Goal: Task Accomplishment & Management: Manage account settings

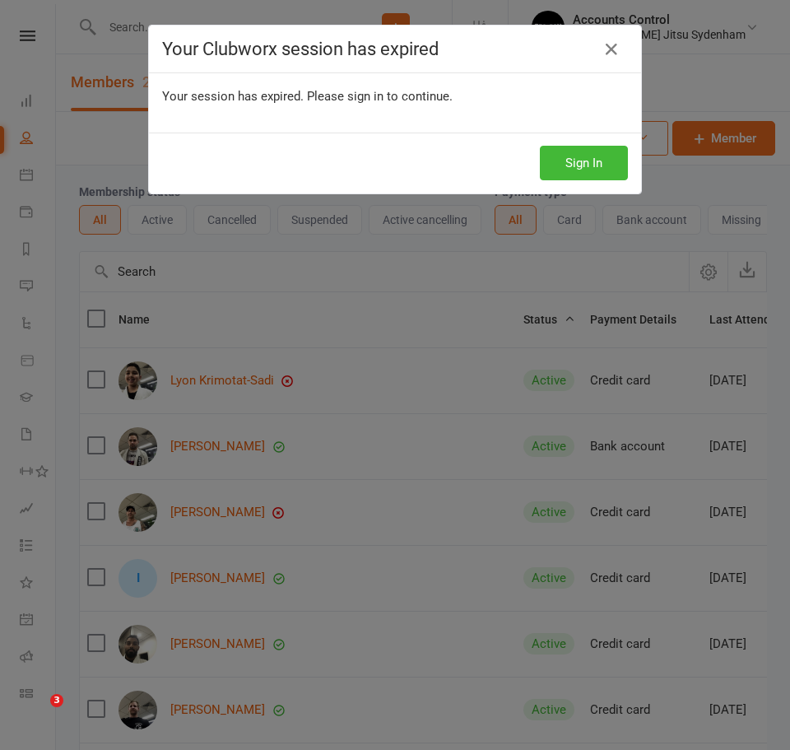
select select "100"
drag, startPoint x: 560, startPoint y: 158, endPoint x: 569, endPoint y: 151, distance: 11.9
click at [562, 156] on button "Sign In" at bounding box center [584, 163] width 88 height 35
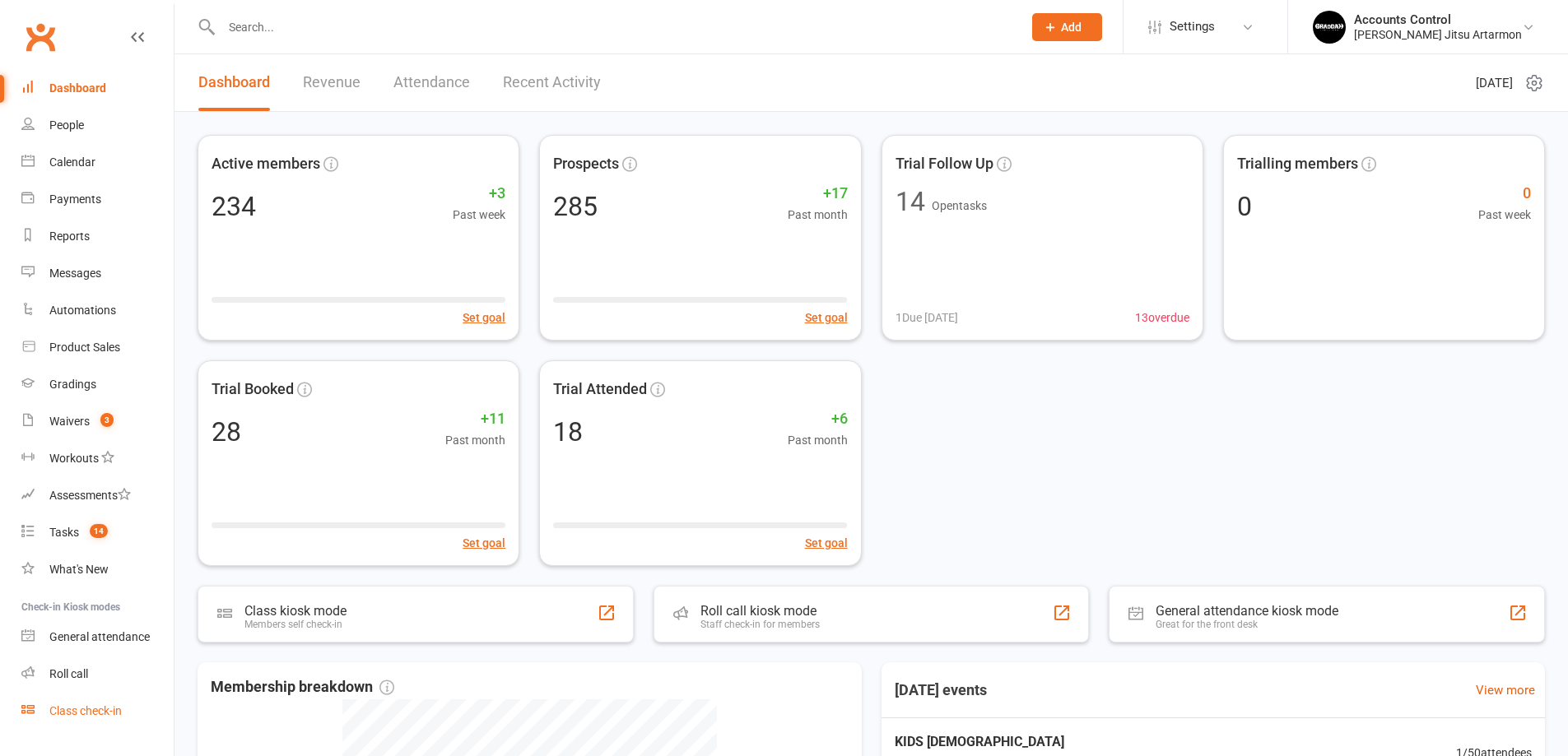
click at [89, 705] on div "Class check-in" at bounding box center [85, 710] width 72 height 13
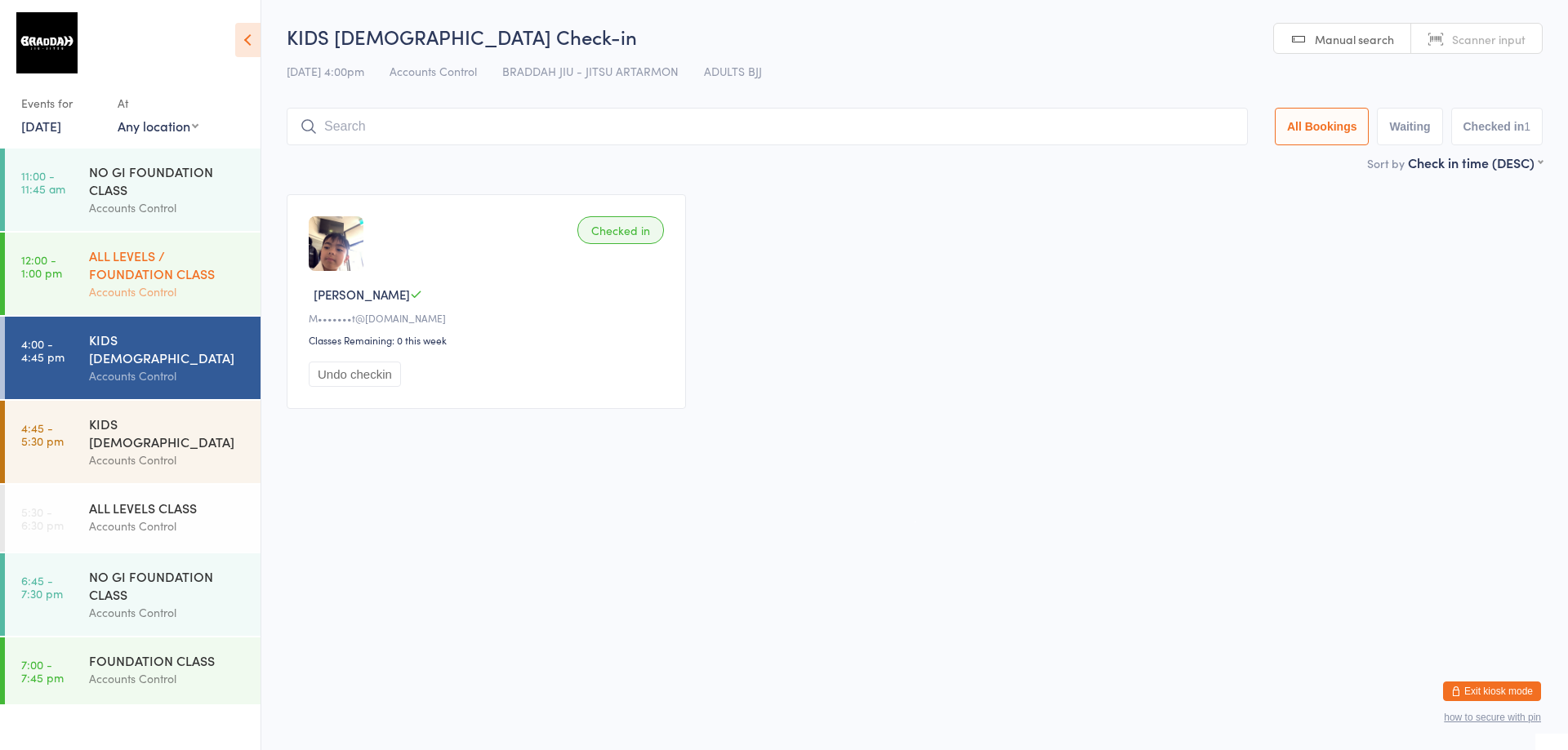
click at [127, 261] on div "ALL LEVELS / FOUNDATION CLASS" at bounding box center [168, 265] width 158 height 36
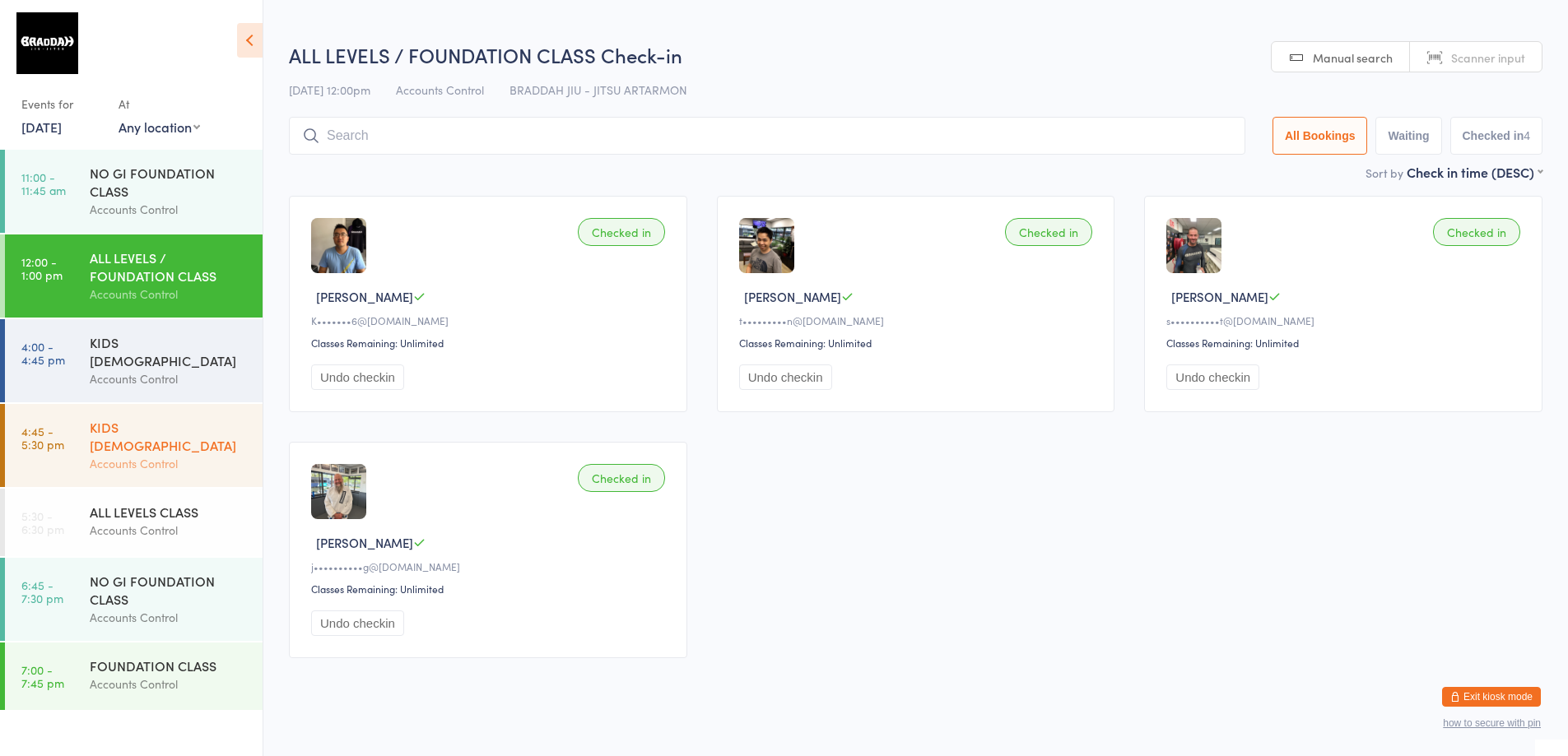
click at [124, 454] on div "Accounts Control" at bounding box center [169, 463] width 159 height 19
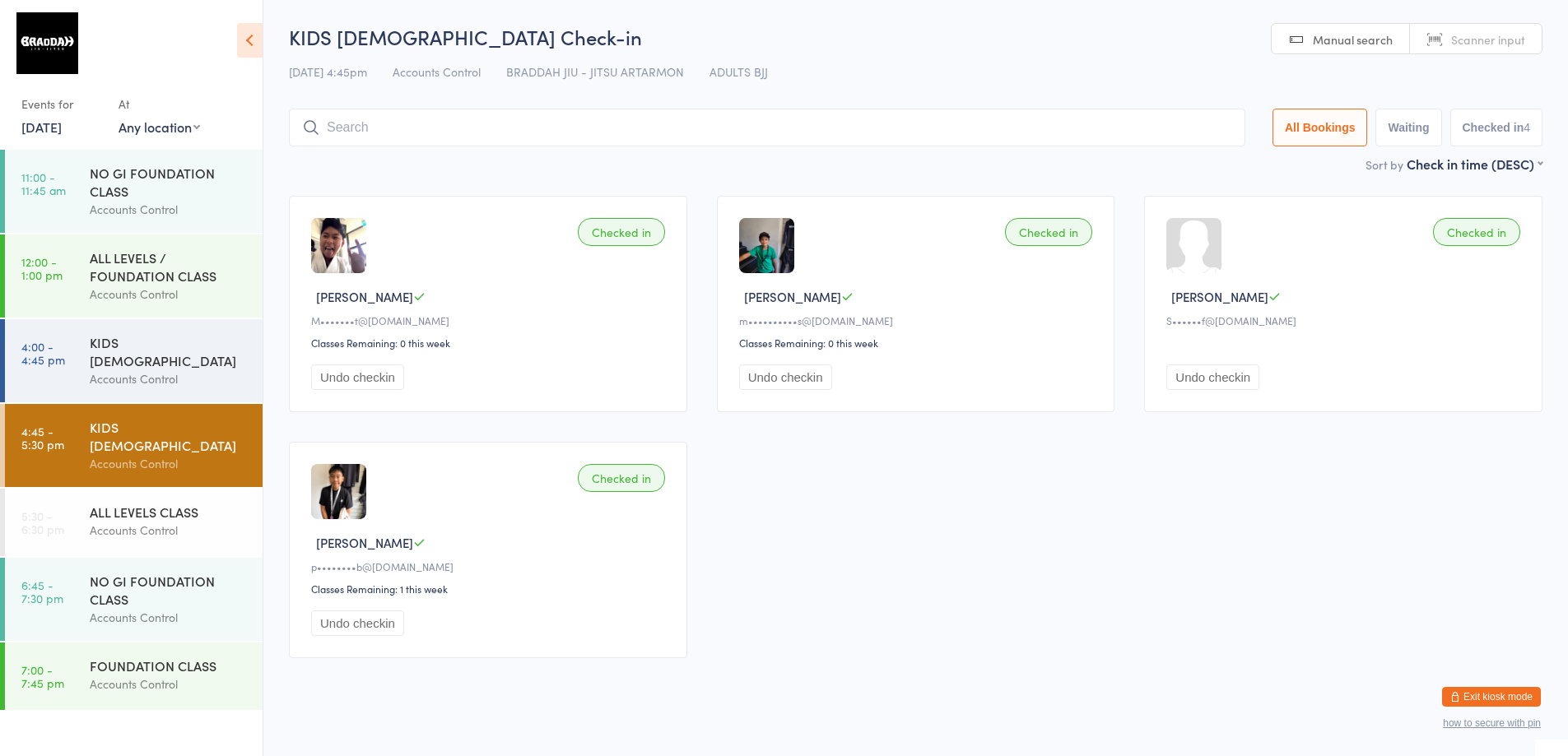
click at [1514, 695] on button "Exit kiosk mode" at bounding box center [1491, 697] width 99 height 20
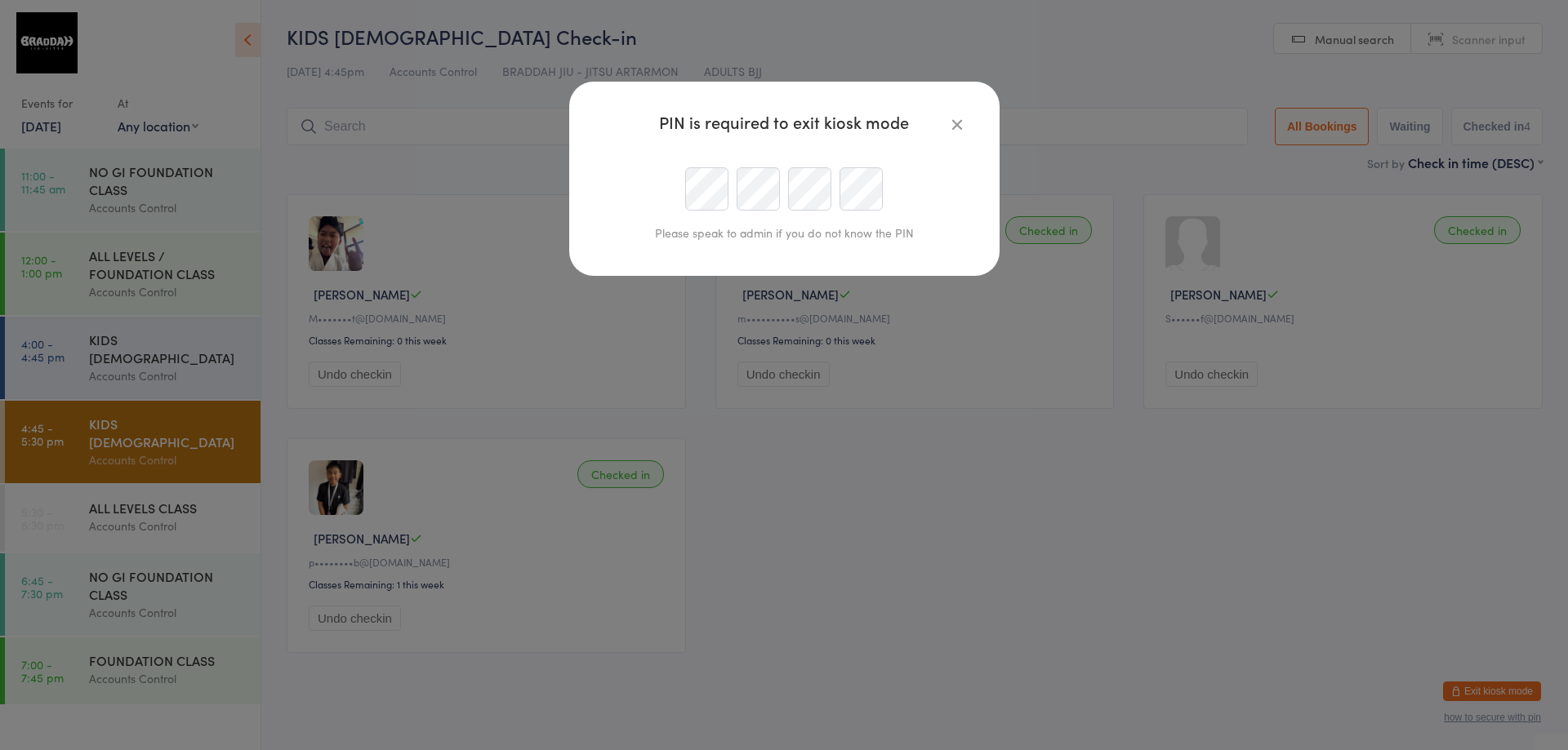
type input "accounts@braddahjiujitsu.com.au"
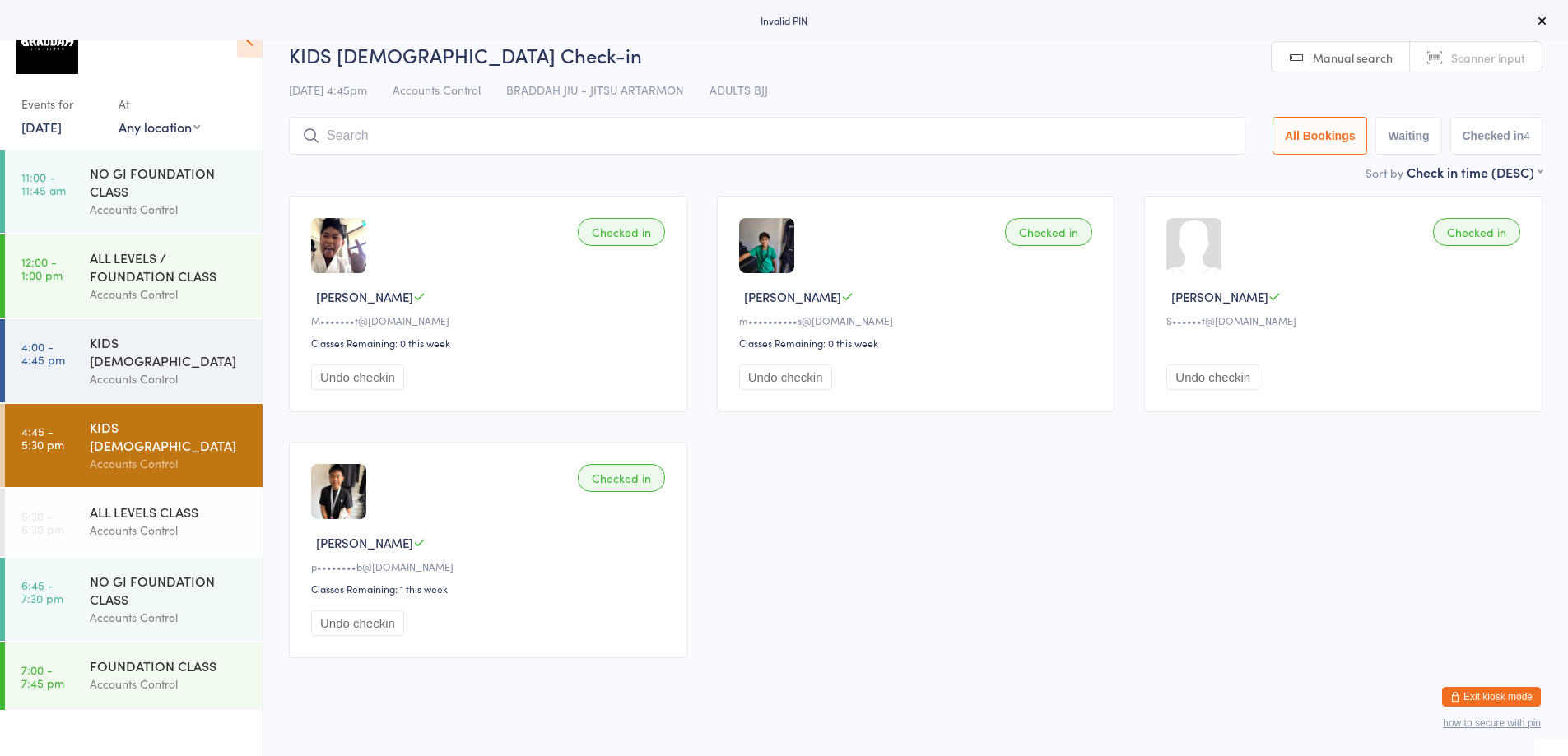
click at [1496, 696] on button "Exit kiosk mode" at bounding box center [1491, 697] width 99 height 20
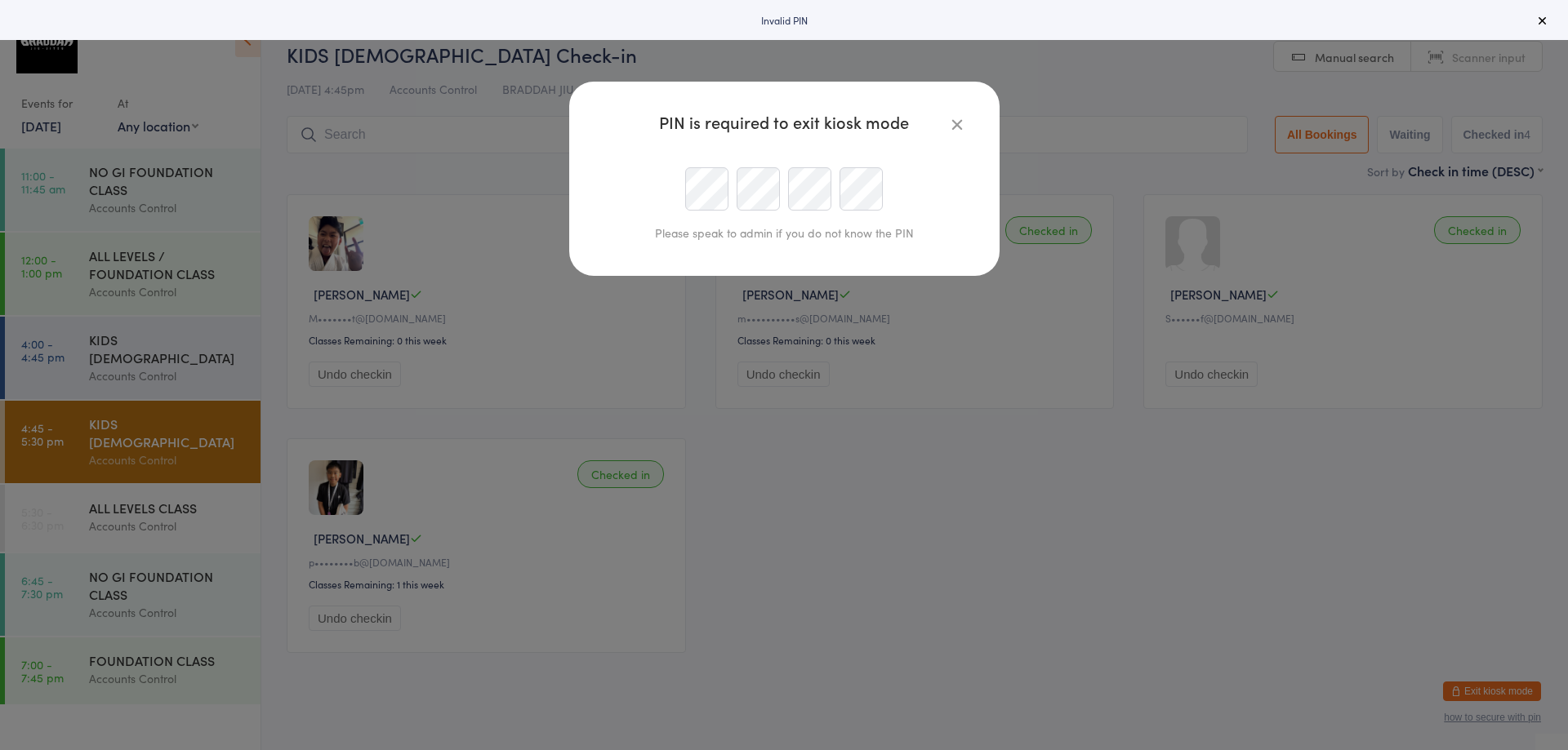
type input "accounts@braddahjiujitsu.com.au"
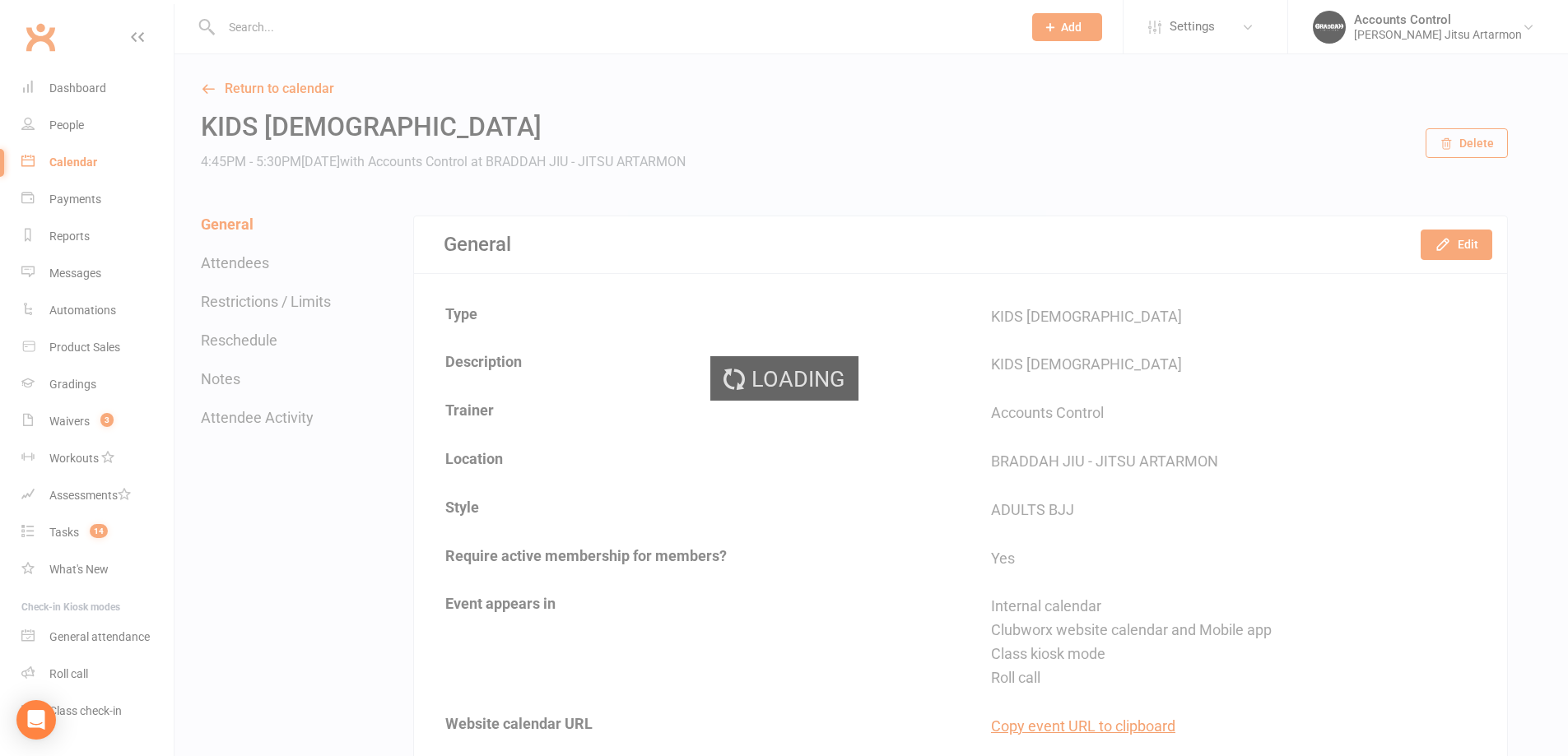
click at [68, 129] on div "Loading" at bounding box center [784, 378] width 1568 height 756
click at [74, 125] on div "People" at bounding box center [66, 125] width 35 height 13
select select "100"
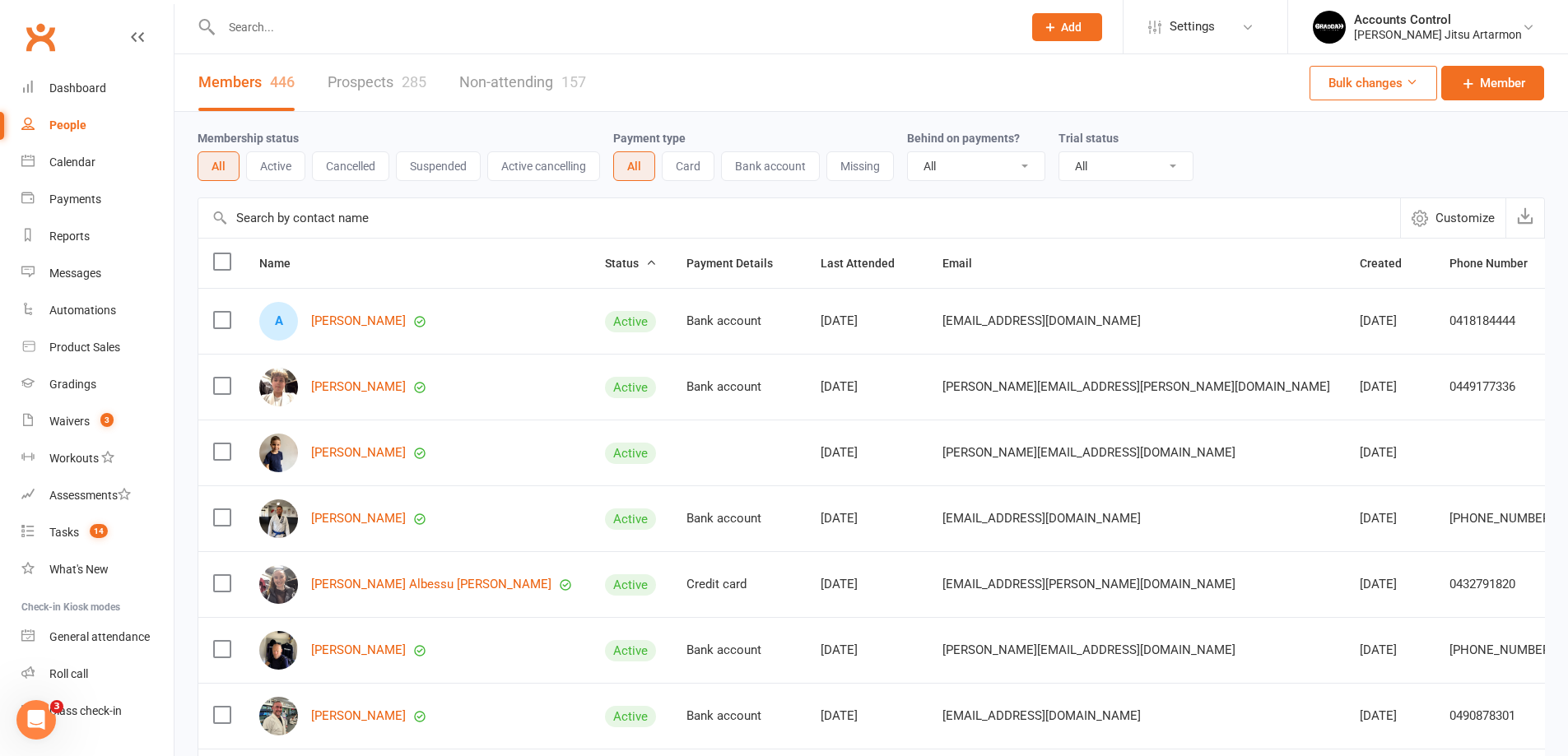
click at [362, 82] on link "Prospects 285" at bounding box center [377, 82] width 99 height 57
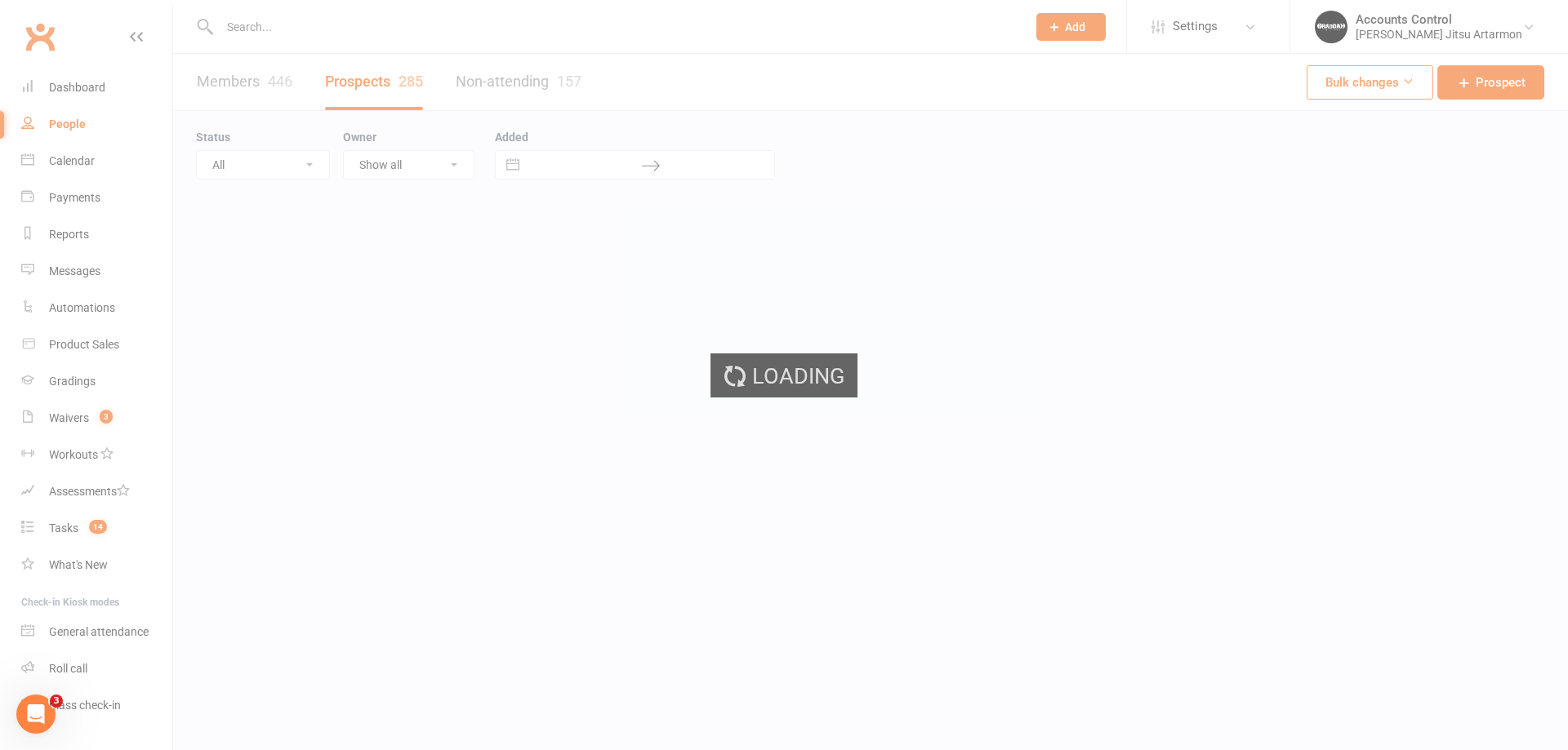
select select "100"
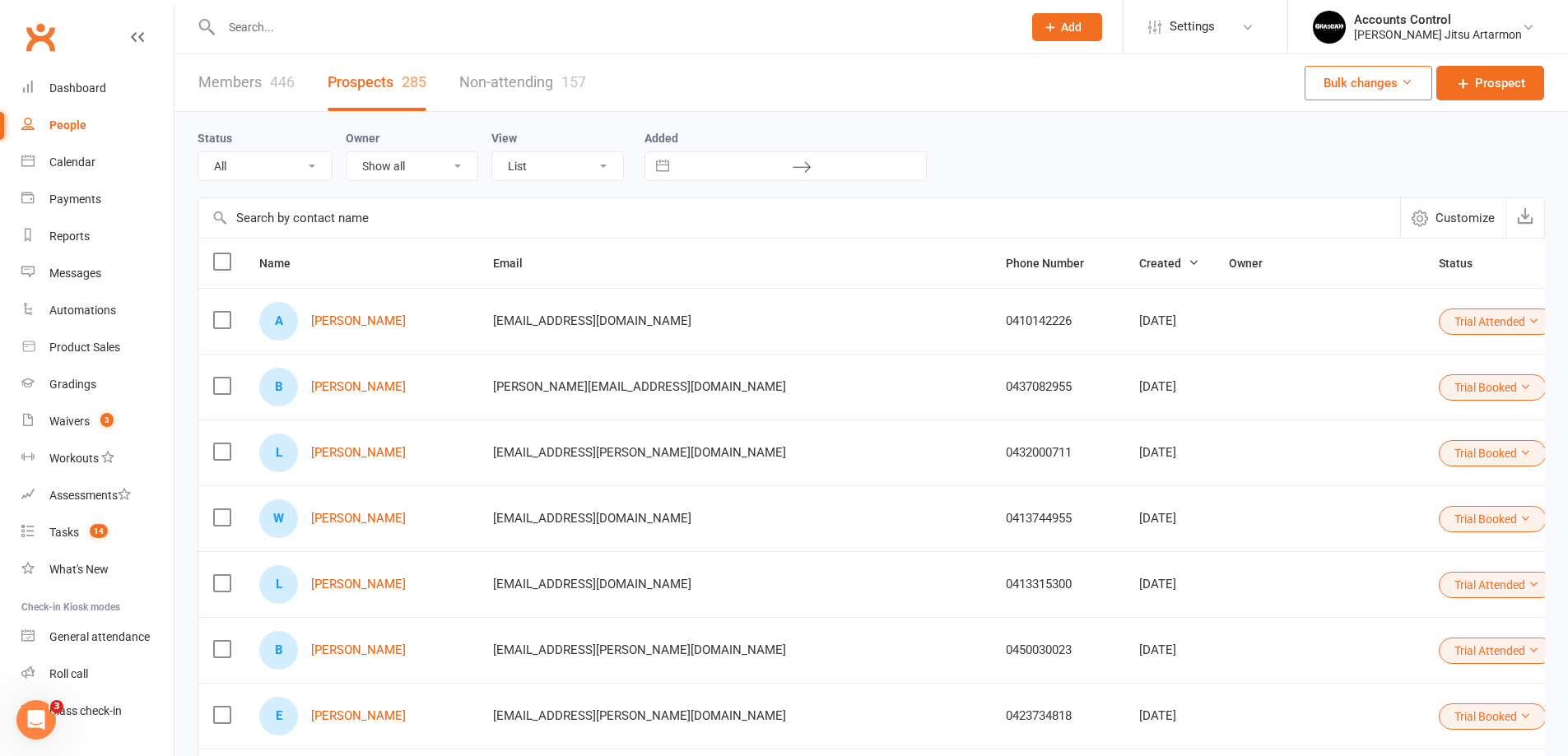
scroll to position [165, 0]
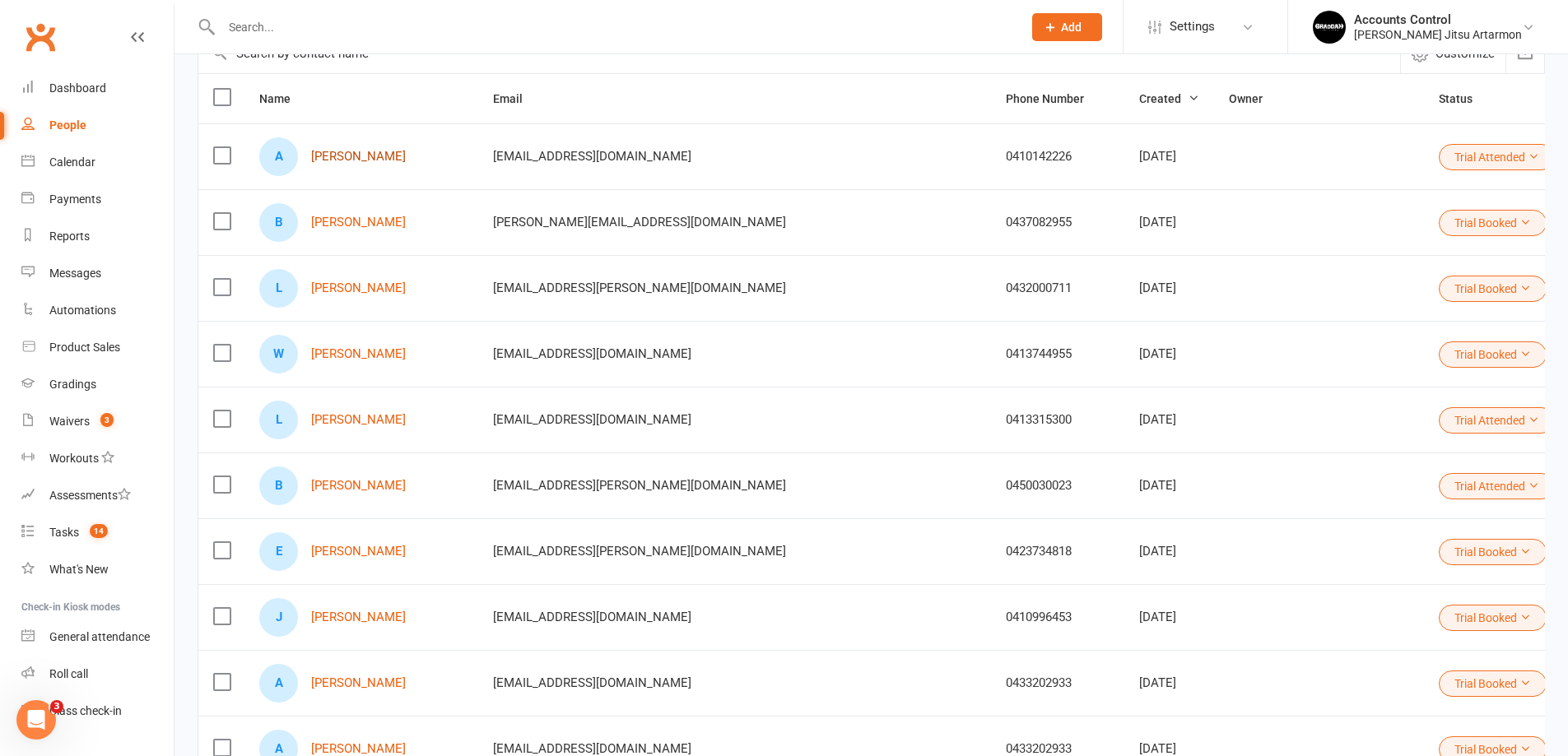
click at [406, 159] on link "Annamaria Ferragina" at bounding box center [358, 157] width 95 height 14
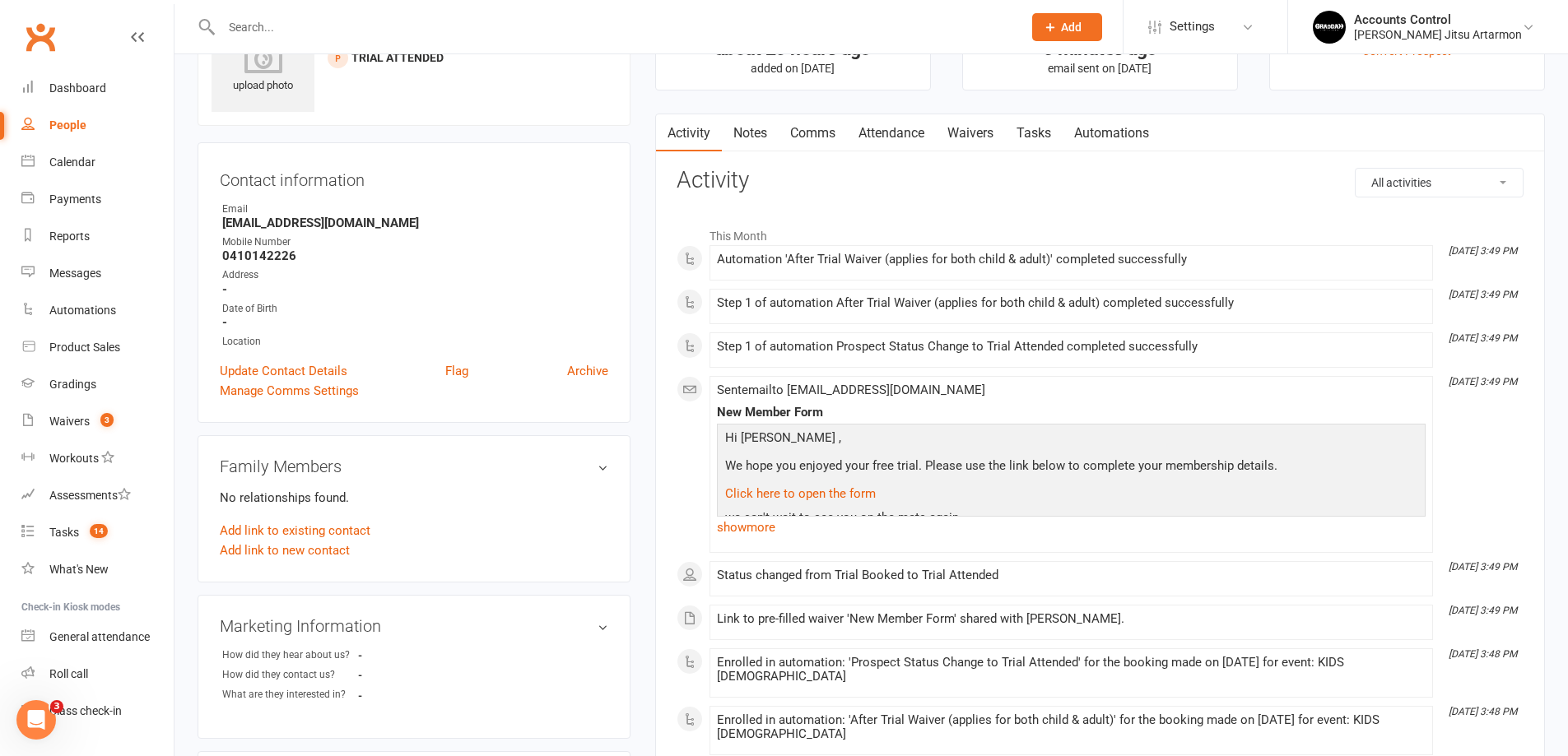
scroll to position [165, 0]
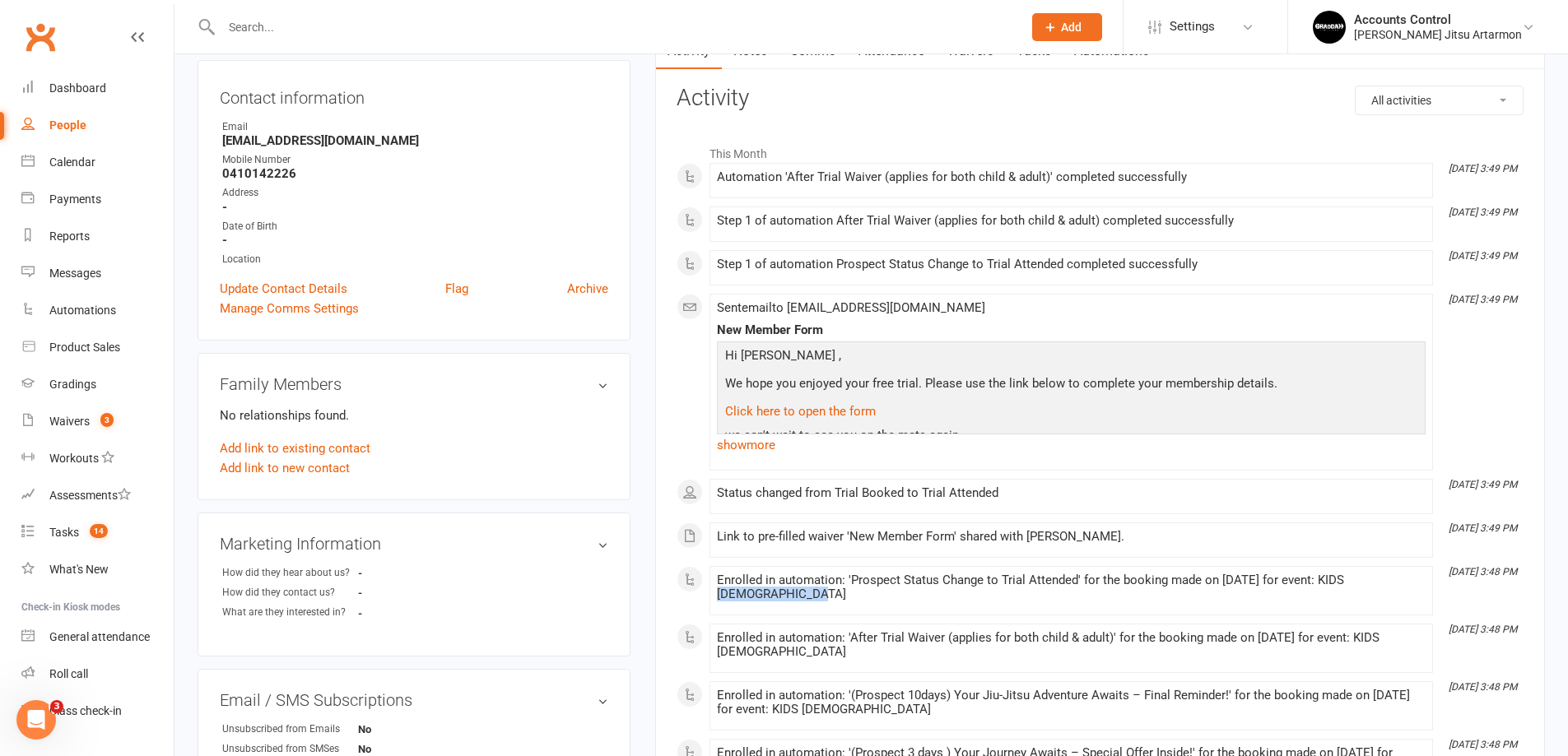
drag, startPoint x: 1345, startPoint y: 586, endPoint x: 1313, endPoint y: 604, distance: 37.6
click at [1313, 604] on div "Enrolled in automation: 'Prospect Status Change to Trial Attended' for the book…" at bounding box center [1071, 591] width 709 height 35
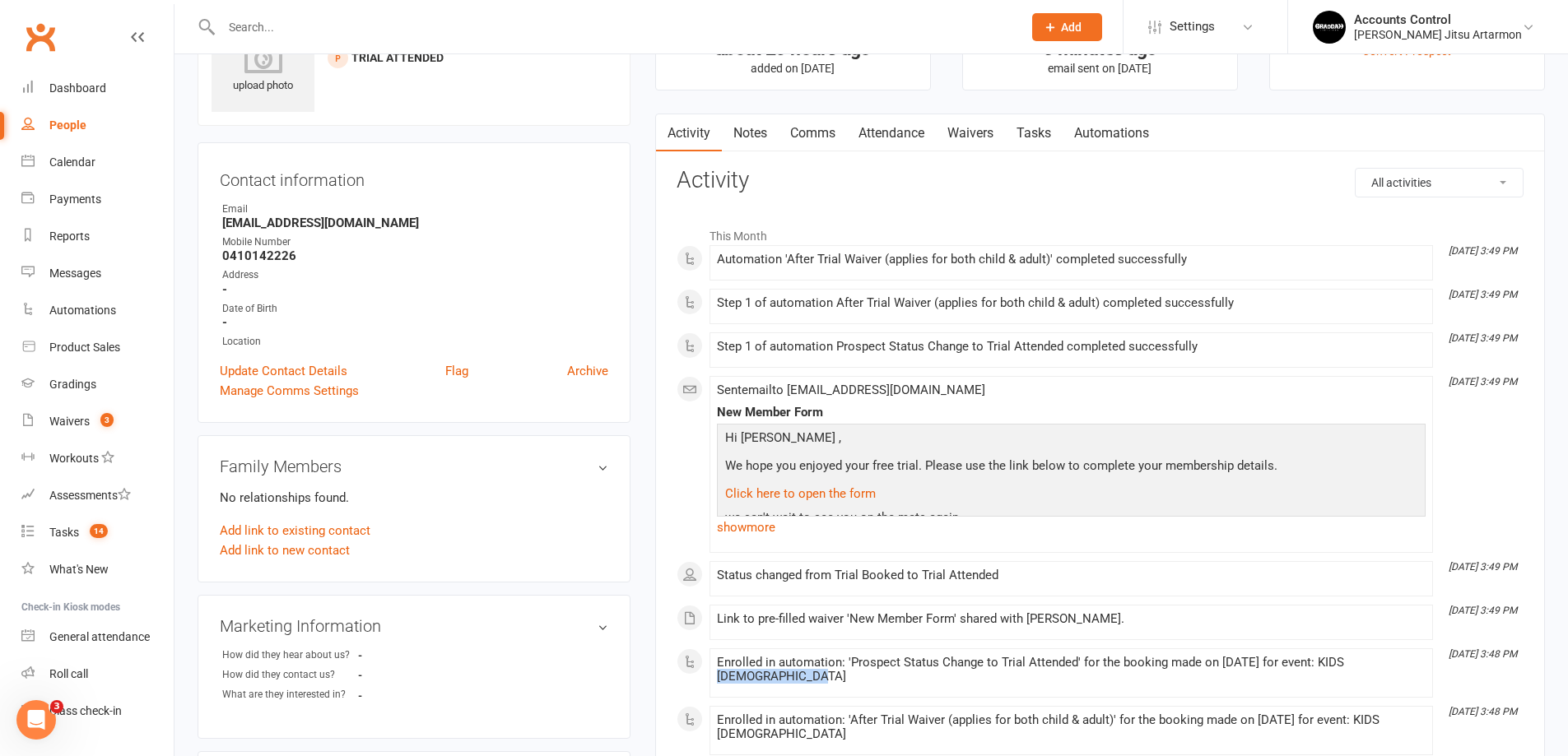
scroll to position [0, 0]
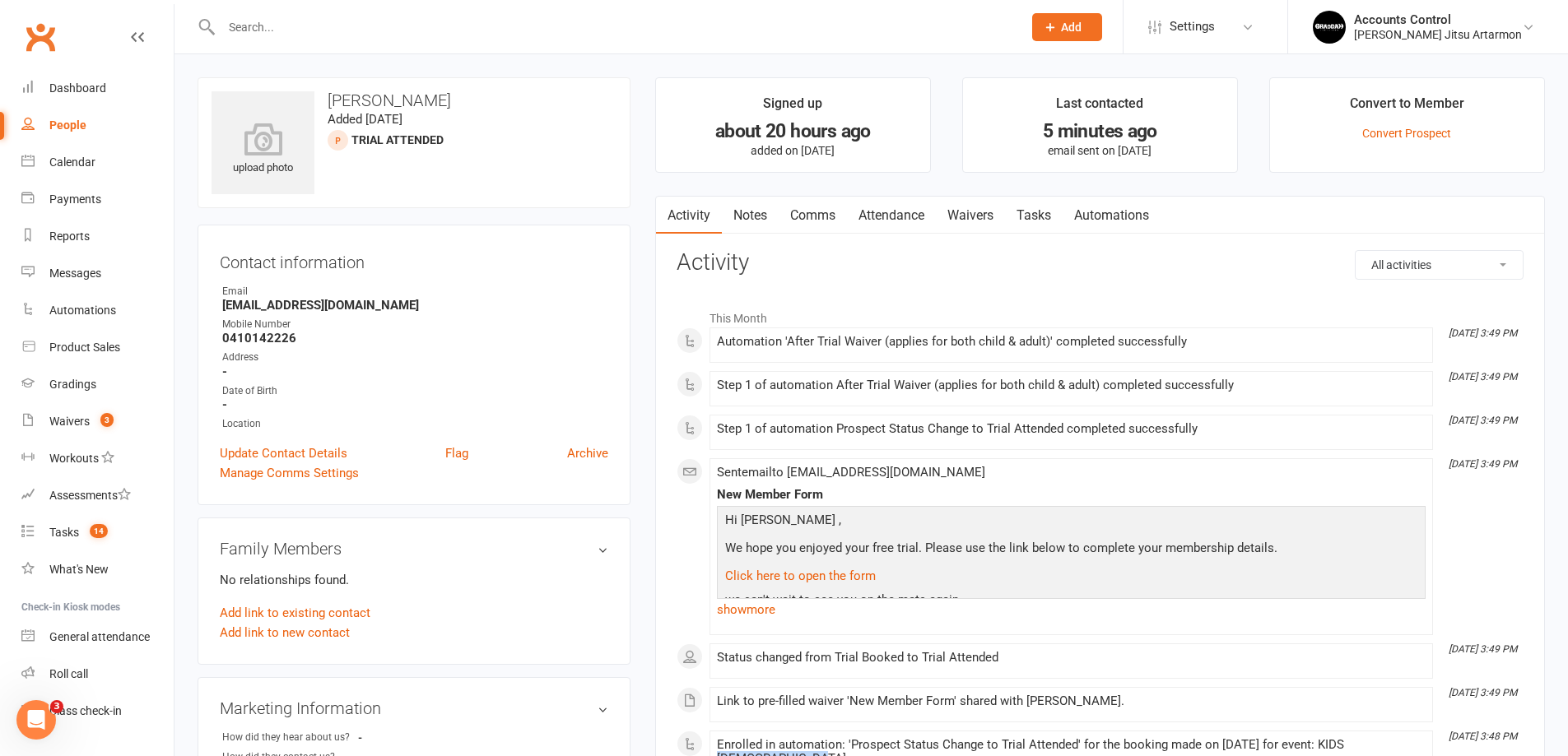
click at [974, 211] on link "Waivers" at bounding box center [970, 216] width 69 height 38
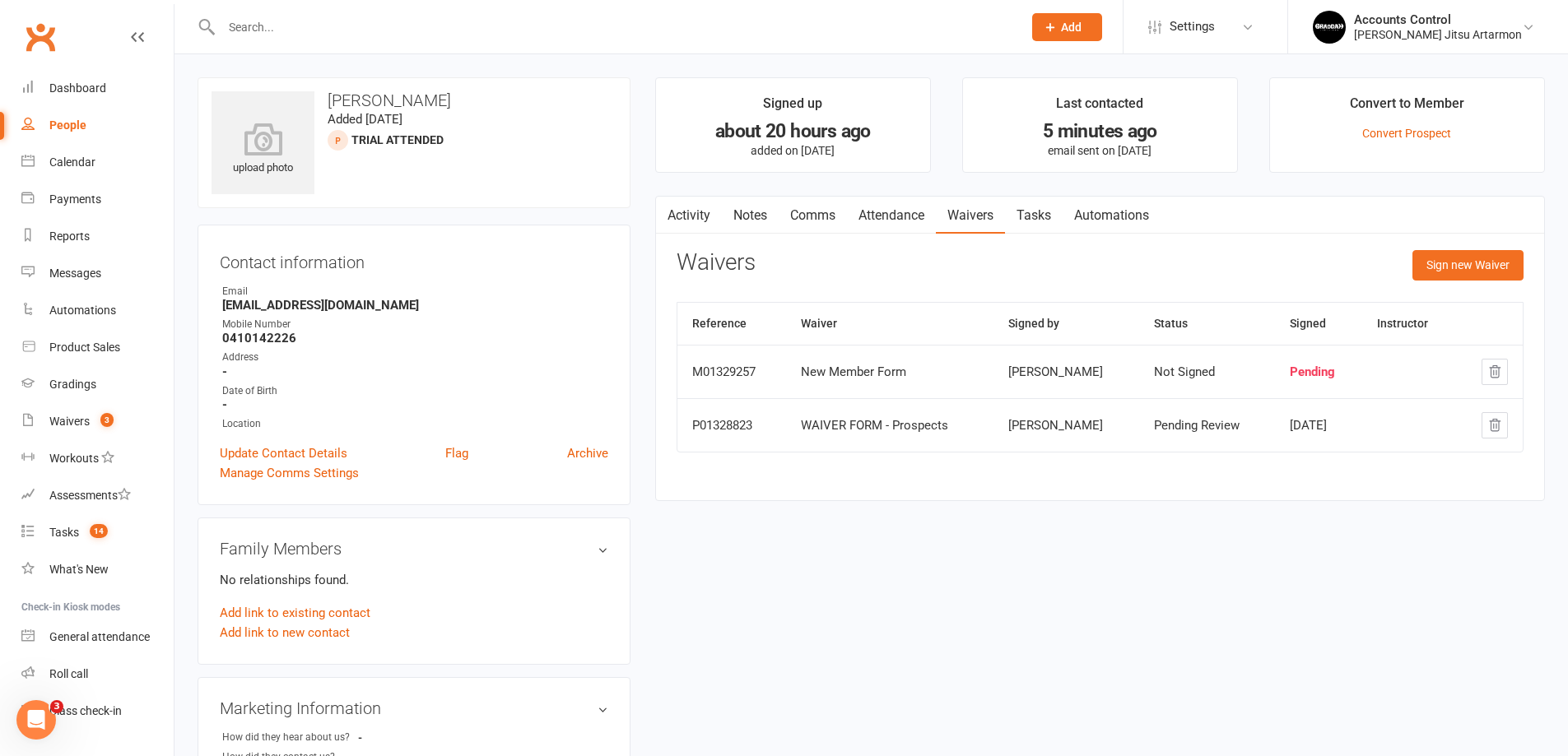
drag, startPoint x: 1111, startPoint y: 427, endPoint x: 979, endPoint y: 430, distance: 131.7
click at [993, 430] on td "Annamaria Ferragina" at bounding box center [1066, 424] width 146 height 53
click at [682, 217] on link "Activity" at bounding box center [689, 216] width 66 height 38
